Goal: Task Accomplishment & Management: Manage account settings

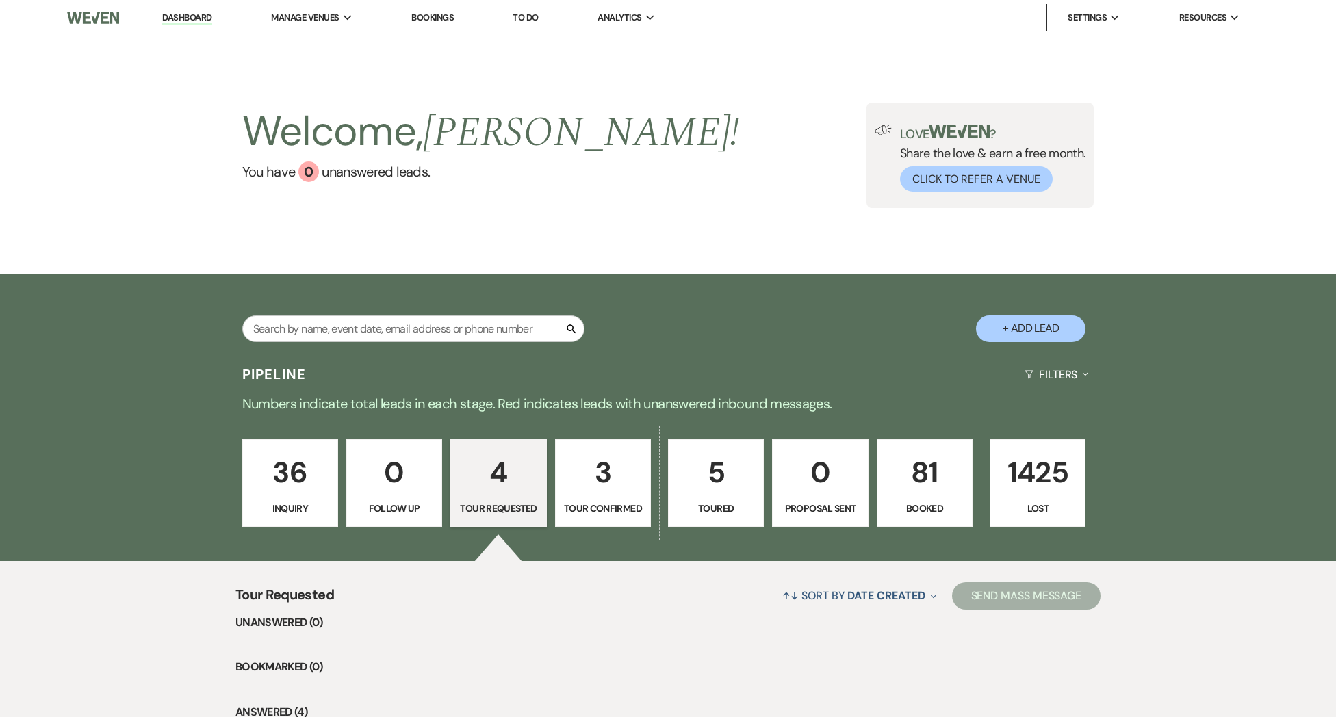
select select "2"
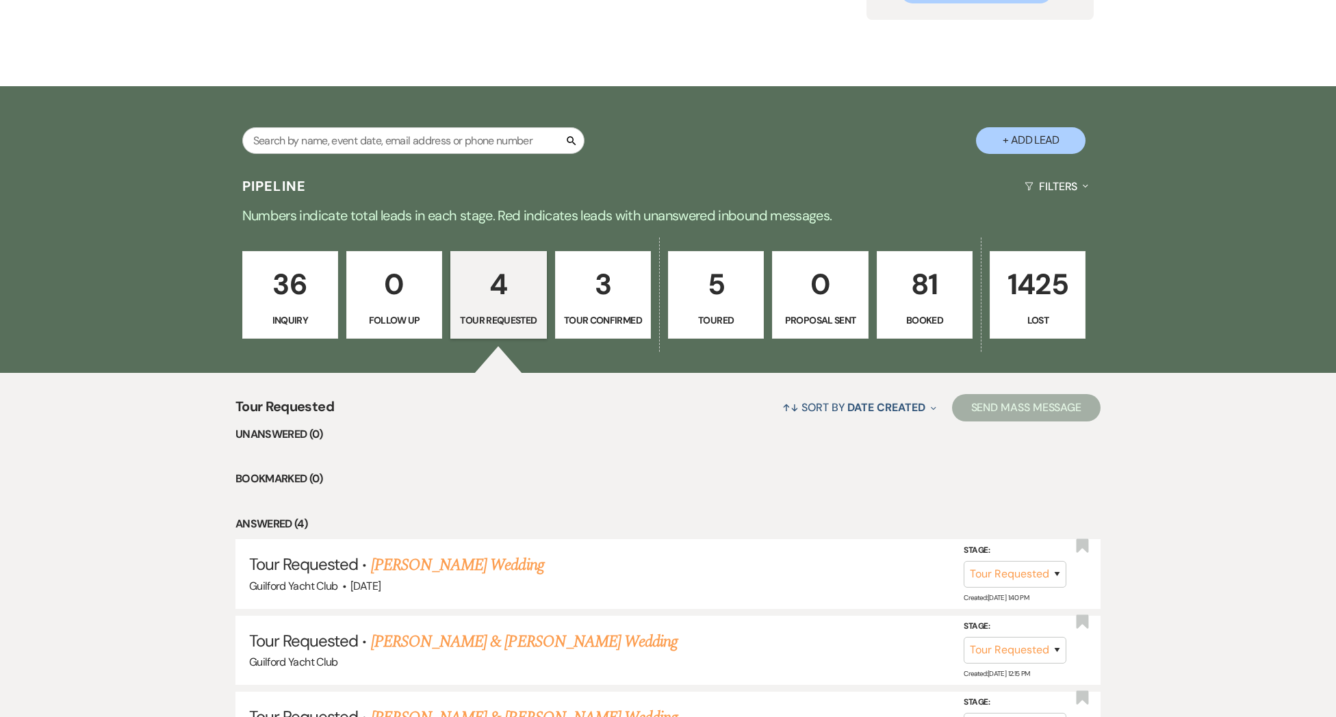
click at [709, 283] on p "5" at bounding box center [716, 284] width 78 height 46
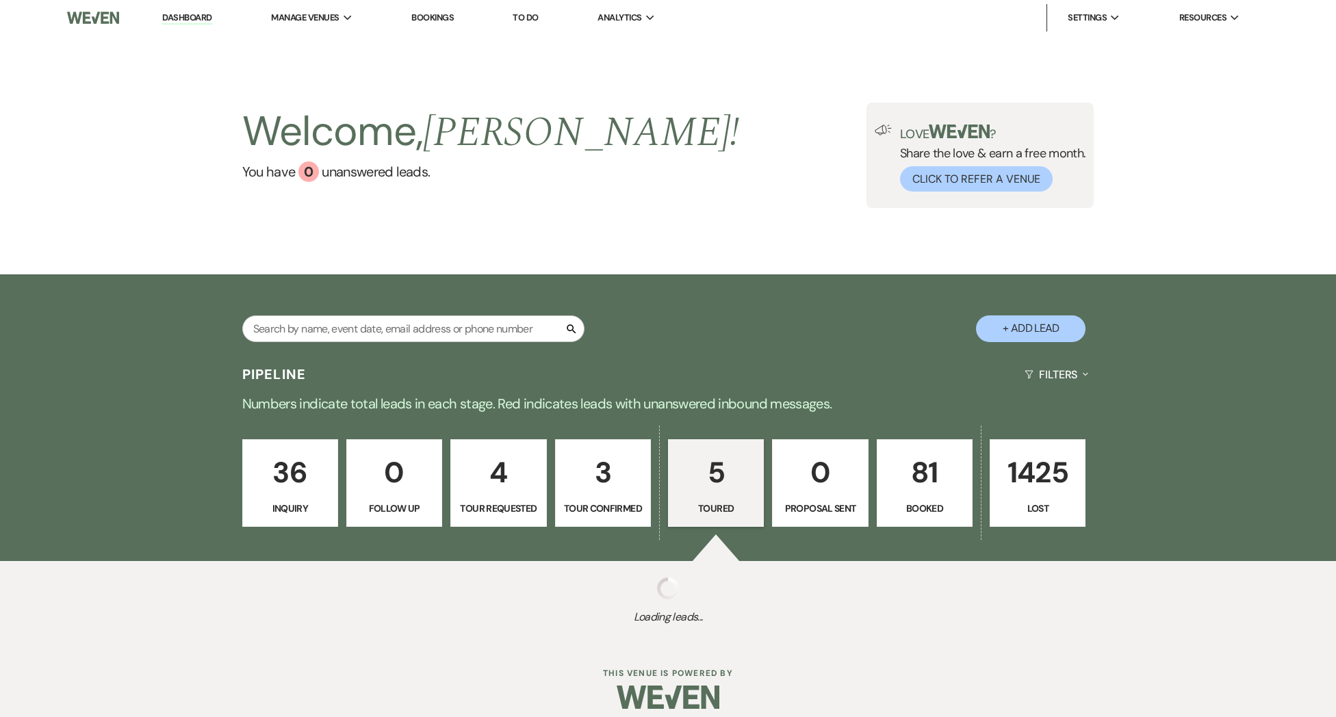
select select "5"
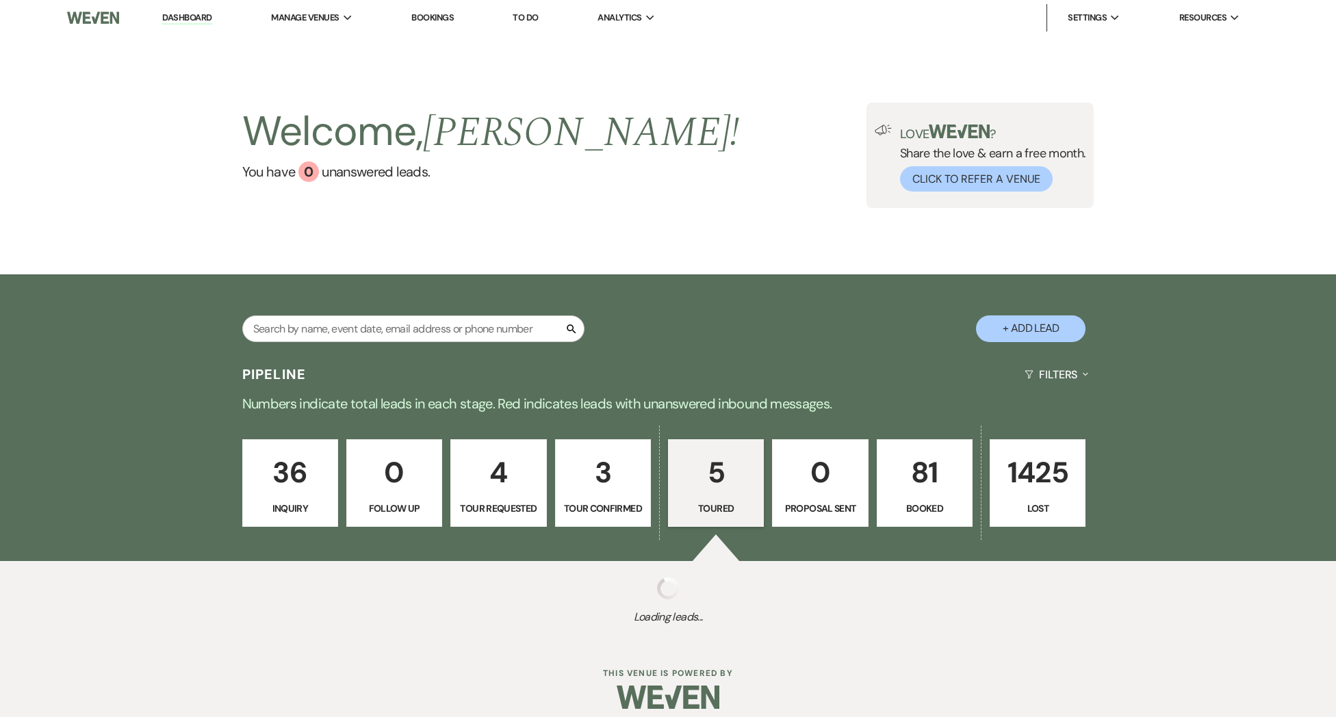
select select "5"
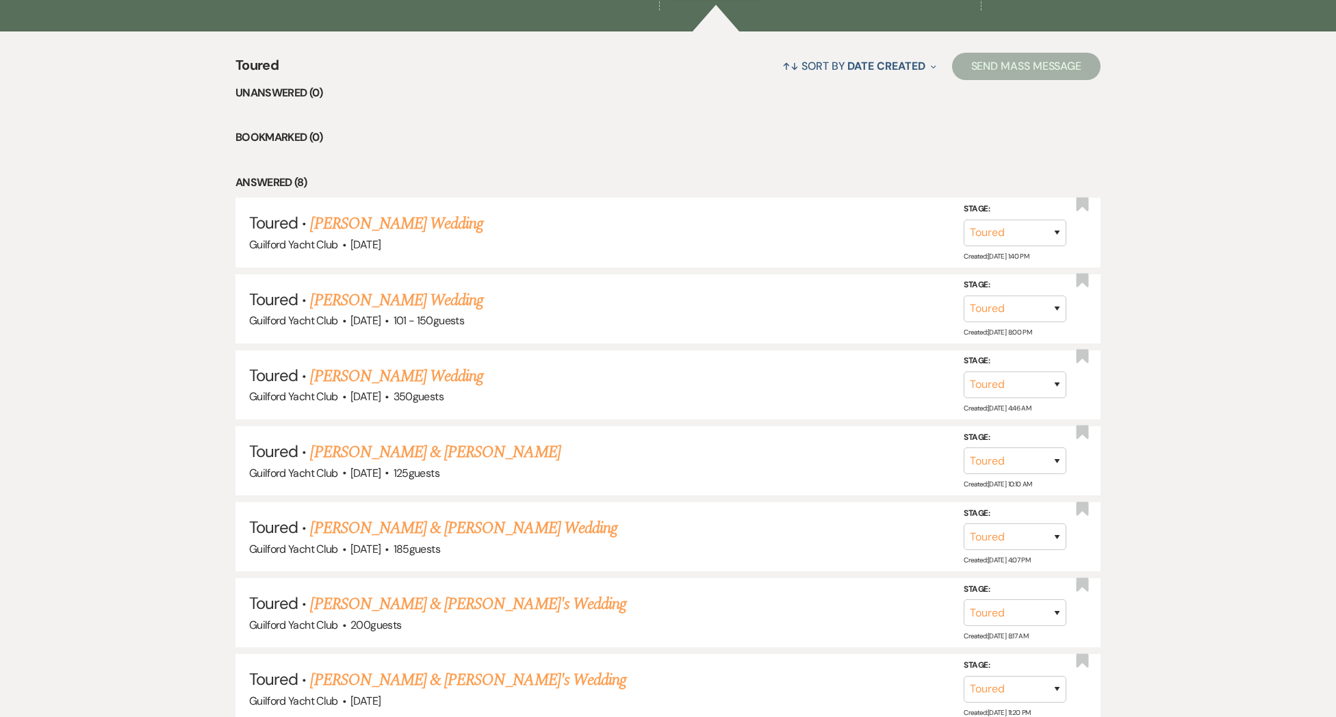
scroll to position [719, 0]
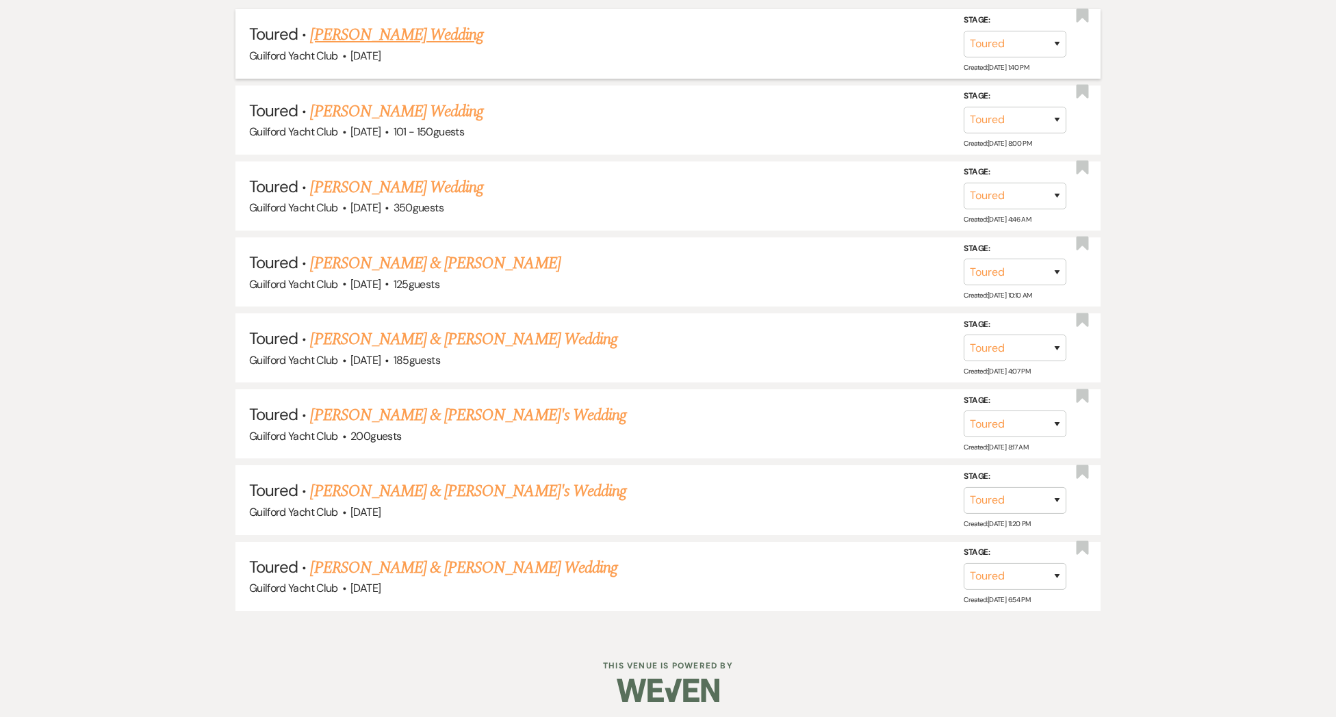
click at [363, 37] on link "[PERSON_NAME] Wedding" at bounding box center [396, 35] width 173 height 25
select select "5"
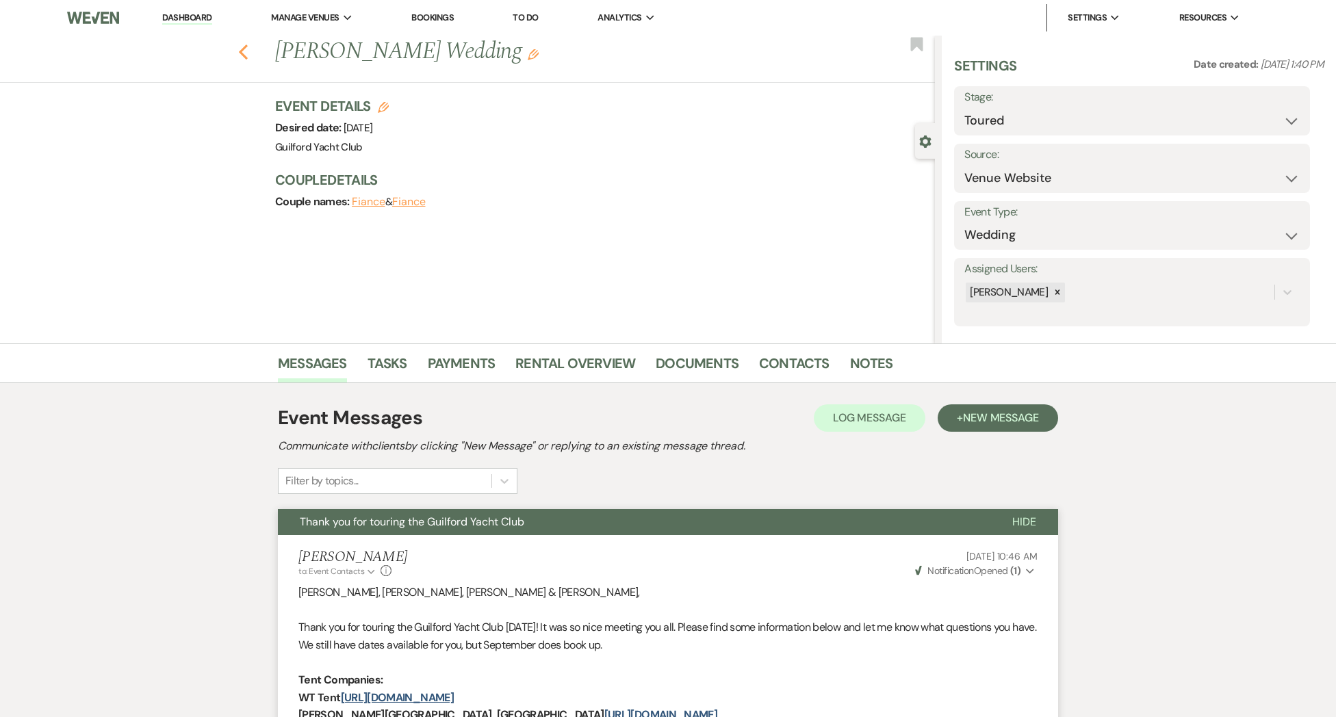
click at [244, 56] on use "button" at bounding box center [243, 51] width 9 height 15
select select "5"
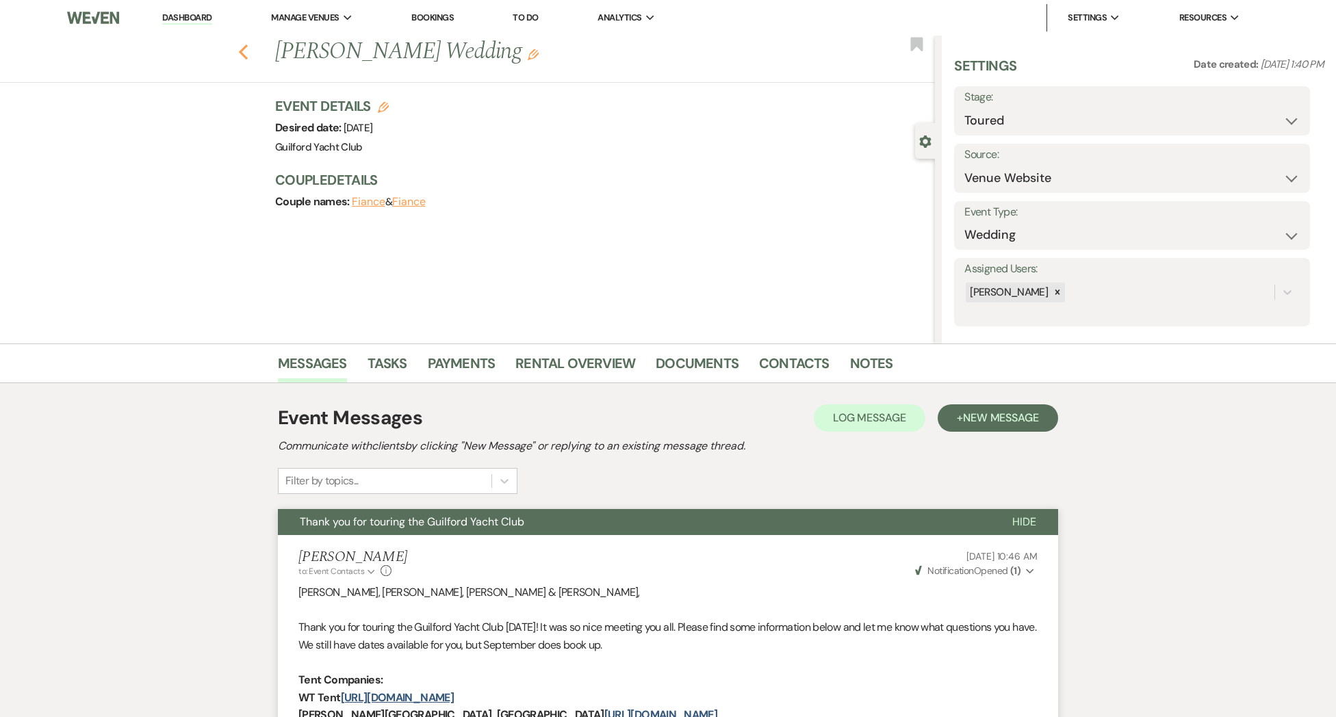
select select "5"
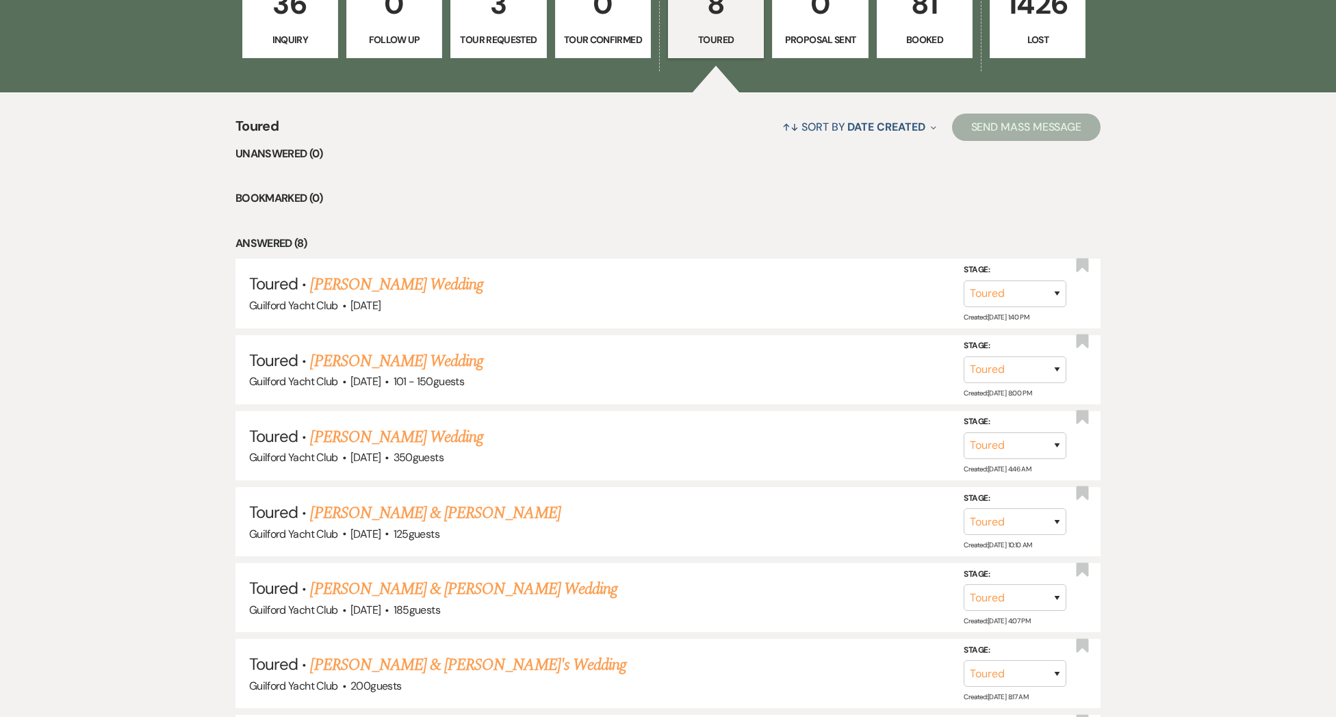
scroll to position [215, 0]
